Goal: Find specific page/section: Find specific page/section

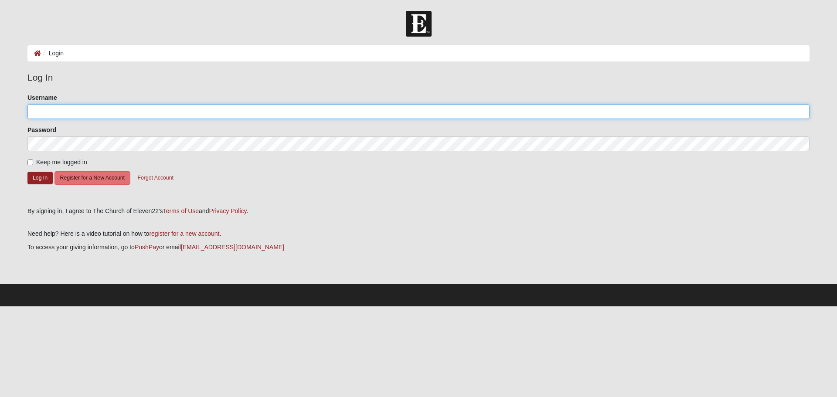
click at [53, 115] on input "Username" at bounding box center [418, 111] width 782 height 15
type input "Samitra5"
click at [46, 178] on button "Log In" at bounding box center [39, 178] width 25 height 13
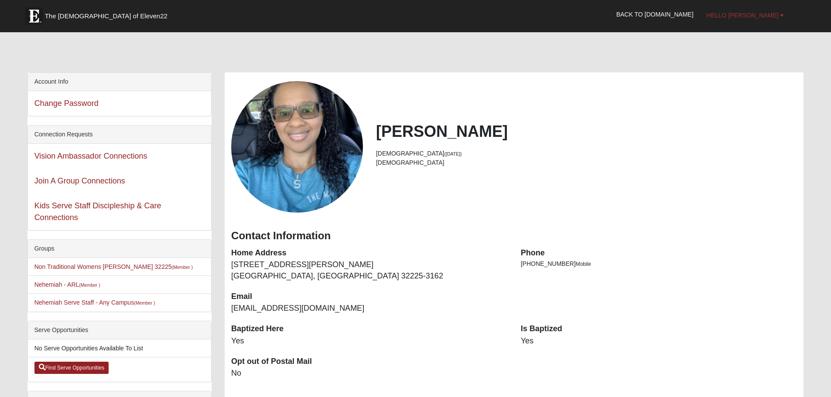
click at [778, 12] on span "Hello Samitra" at bounding box center [743, 15] width 72 height 7
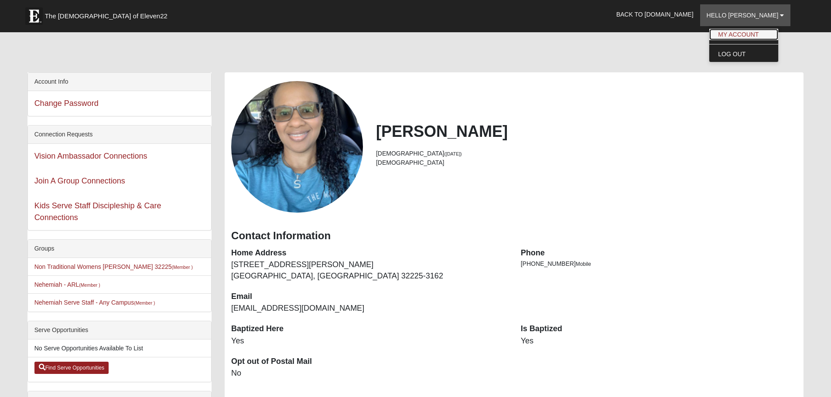
click at [770, 32] on link "My Account" at bounding box center [743, 34] width 69 height 11
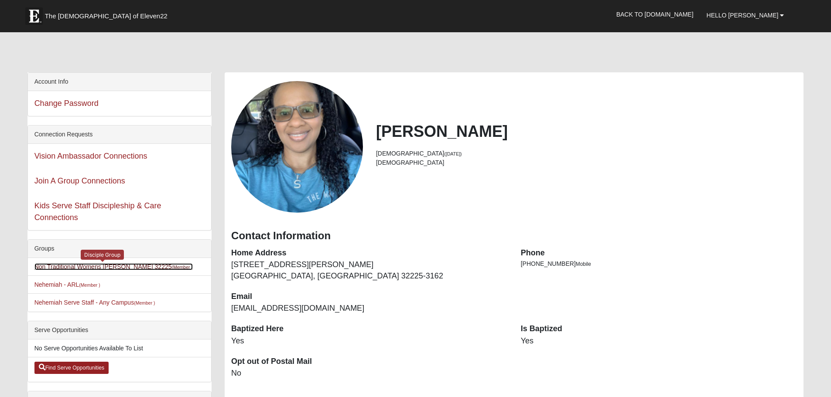
click at [113, 266] on link "Non Traditional Womens DeLoach 32225 (Member )" at bounding box center [113, 266] width 158 height 7
